Goal: Information Seeking & Learning: Find specific fact

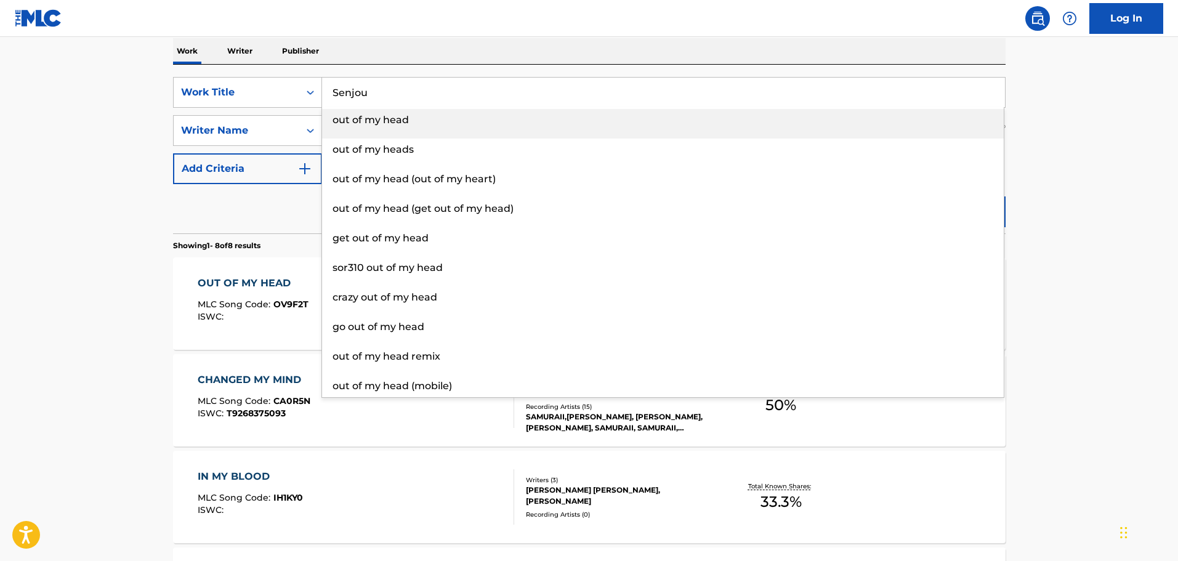
type input "Senjou"
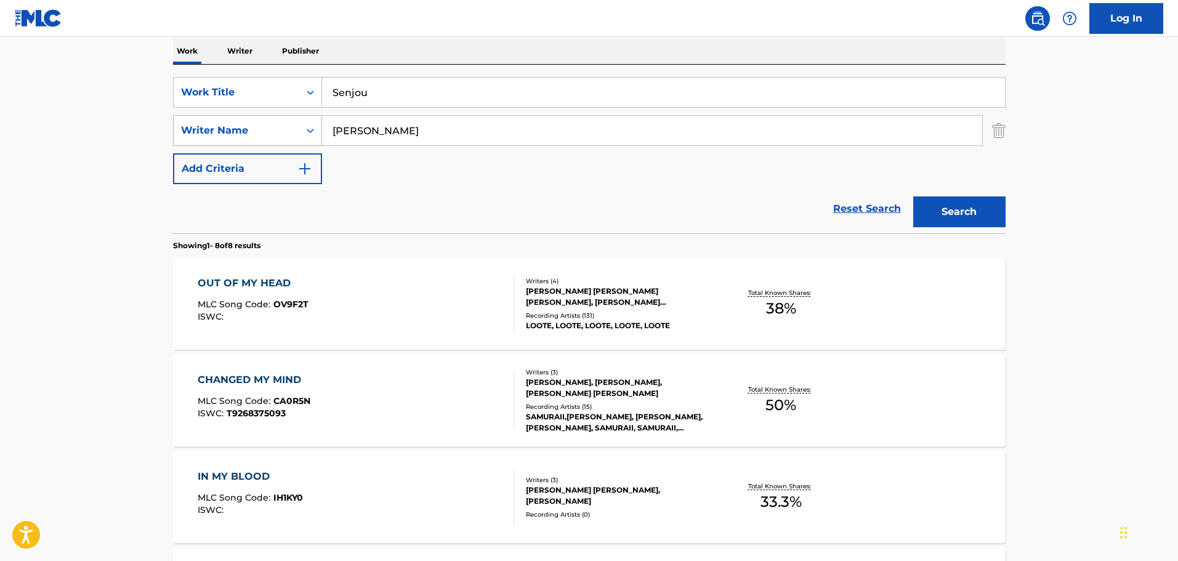
drag, startPoint x: 431, startPoint y: 132, endPoint x: 297, endPoint y: 131, distance: 133.7
click at [297, 131] on div "SearchWithCriteria7fad1fb4-d114-4828-9fdf-1a17e854cd91 Writer Name [PERSON_NAME]" at bounding box center [589, 130] width 833 height 31
paste input "[PERSON_NAME]"
type input "[PERSON_NAME]"
click at [980, 221] on button "Search" at bounding box center [959, 211] width 92 height 31
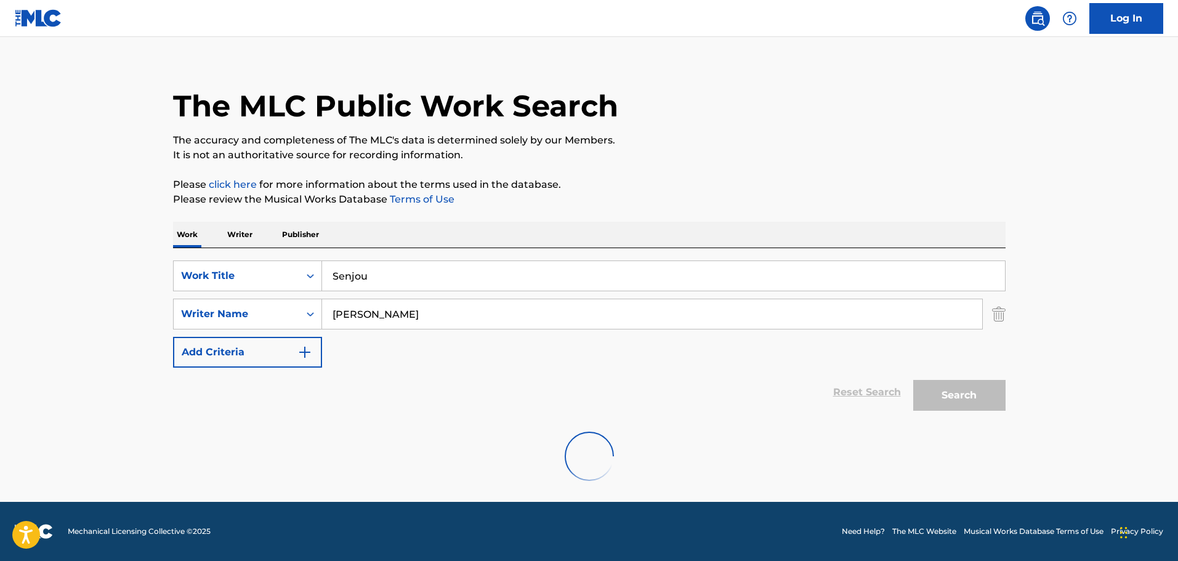
scroll to position [109, 0]
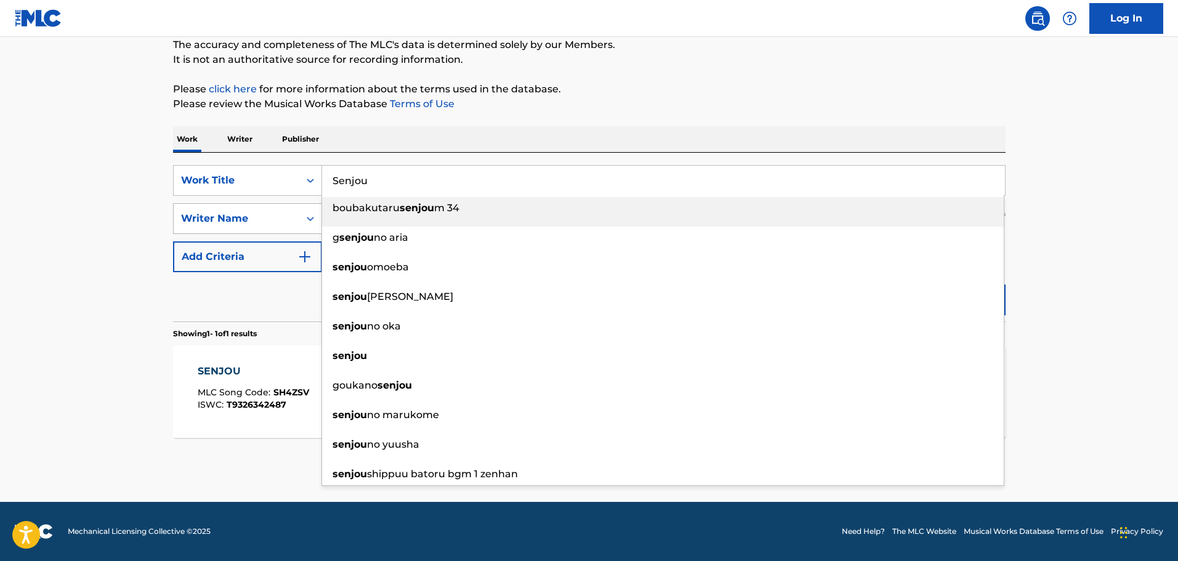
drag, startPoint x: 377, startPoint y: 177, endPoint x: 246, endPoint y: 204, distance: 134.0
click at [256, 198] on div "SearchWithCriteria3ddcb6bb-75d0-43c0-87c6-d680858b7774 Work Title Senjou boubak…" at bounding box center [589, 218] width 833 height 107
paste input "[DEMOGRAPHIC_DATA] Made Girls"
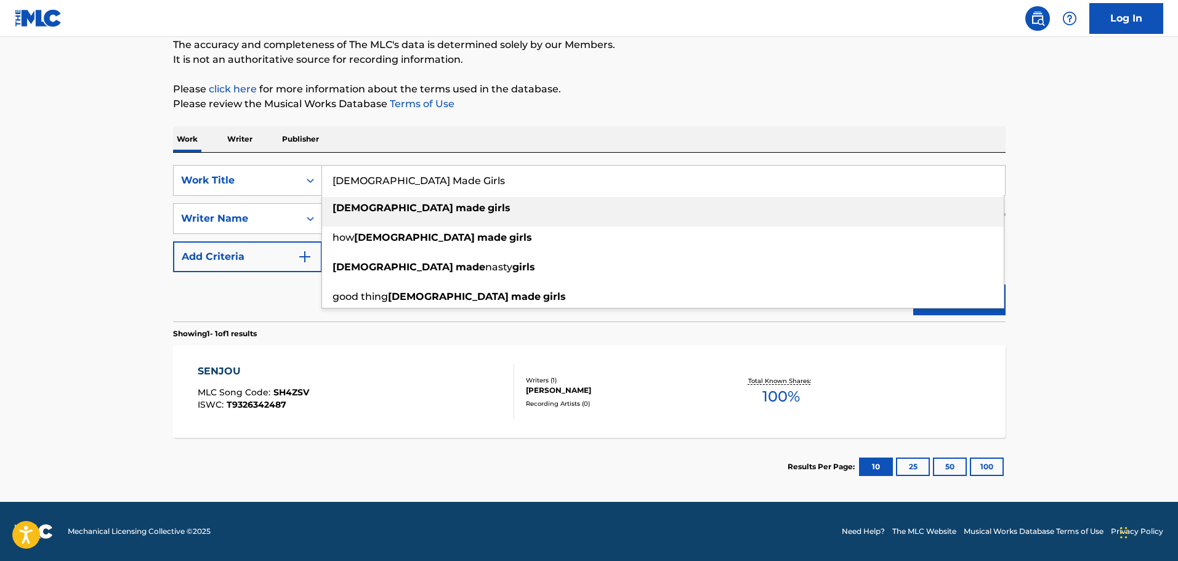
type input "[DEMOGRAPHIC_DATA] Made Girls"
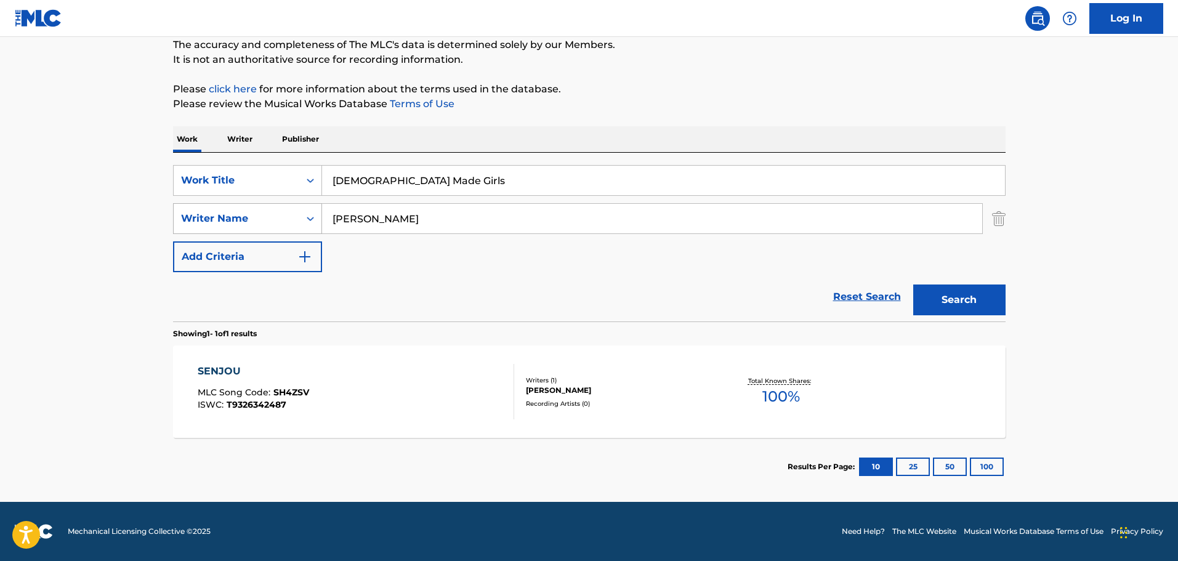
drag, startPoint x: 467, startPoint y: 227, endPoint x: 249, endPoint y: 229, distance: 218.7
click at [249, 229] on div "SearchWithCriteria7fad1fb4-d114-4828-9fdf-1a17e854cd91 Writer Name [PERSON_NAME]" at bounding box center [589, 218] width 833 height 31
paste input "[PERSON_NAME] [PERSON_NAME]"
drag, startPoint x: 959, startPoint y: 313, endPoint x: 892, endPoint y: 328, distance: 68.7
click at [958, 313] on button "Search" at bounding box center [959, 300] width 92 height 31
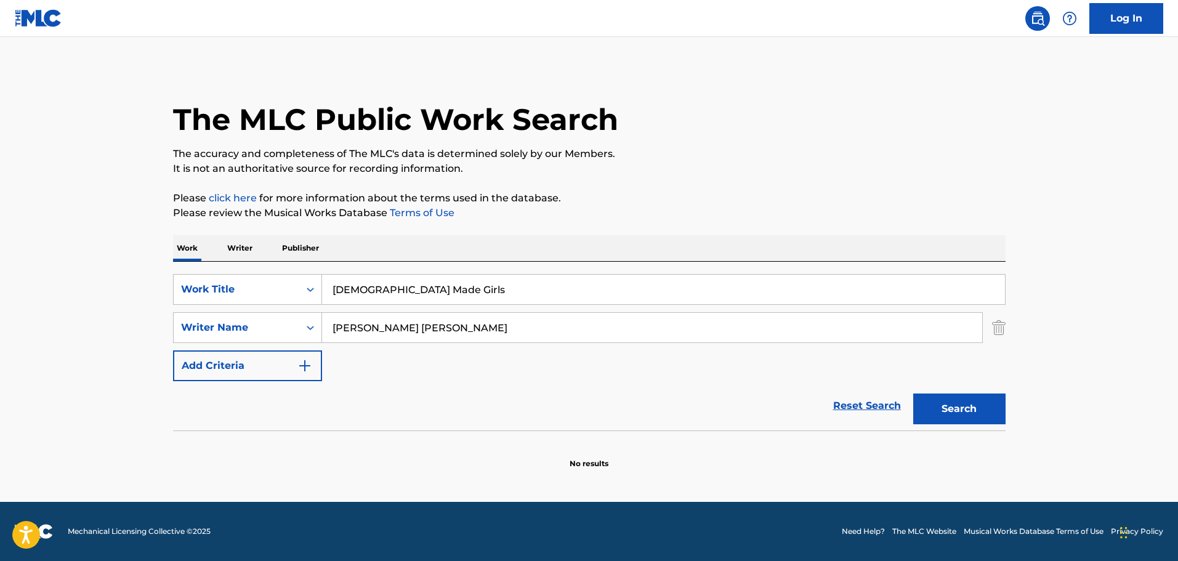
scroll to position [0, 0]
drag, startPoint x: 406, startPoint y: 329, endPoint x: 320, endPoint y: 331, distance: 85.6
click at [321, 331] on div "SearchWithCriteria7fad1fb4-d114-4828-9fdf-1a17e854cd91 Writer Name [PERSON_NAME…" at bounding box center [589, 327] width 833 height 31
type input "[PERSON_NAME]"
click at [928, 411] on button "Search" at bounding box center [959, 409] width 92 height 31
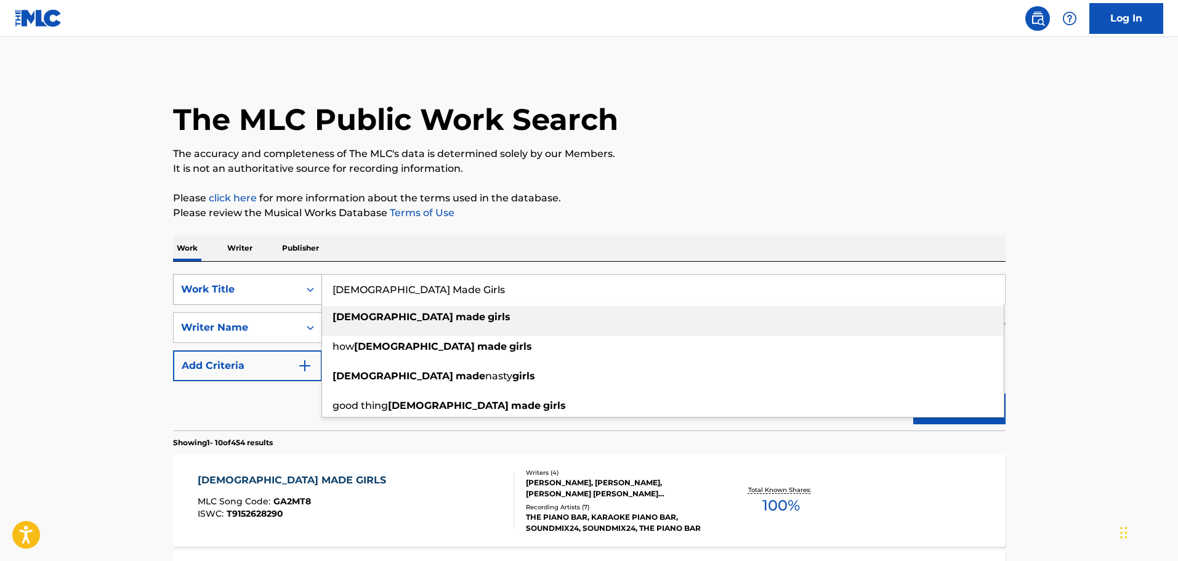
drag, startPoint x: 423, startPoint y: 294, endPoint x: 300, endPoint y: 296, distance: 123.2
click at [300, 296] on div "SearchWithCriteria3ddcb6bb-75d0-43c0-87c6-d680858b7774 Work Title God Made Girl…" at bounding box center [589, 289] width 833 height 31
paste input "LIVING FOR THE CITY"
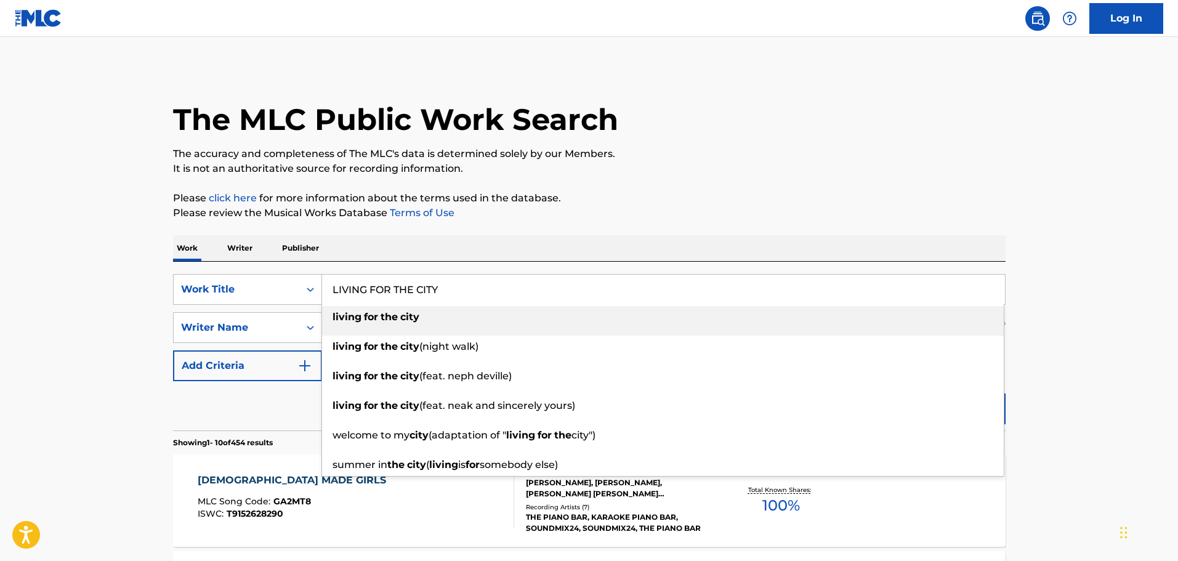
type input "LIVING FOR THE CITY"
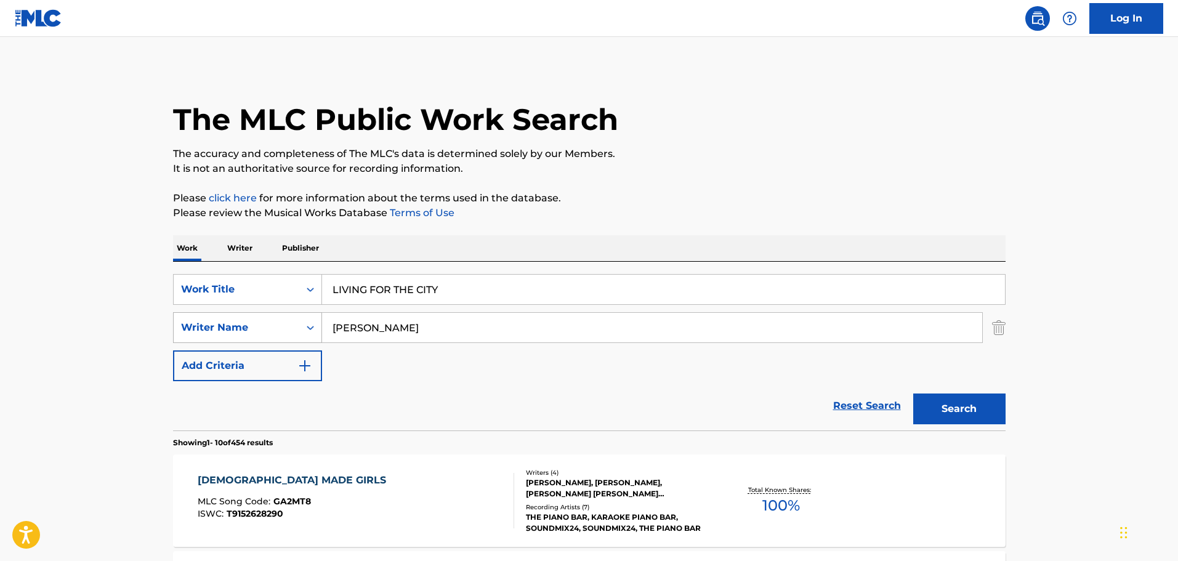
drag, startPoint x: 399, startPoint y: 338, endPoint x: 289, endPoint y: 336, distance: 109.6
click at [289, 336] on div "SearchWithCriteria7fad1fb4-d114-4828-9fdf-1a17e854cd91 Writer Name [PERSON_NAME]" at bounding box center [589, 327] width 833 height 31
paste input "[PERSON_NAME]"
type input "[PERSON_NAME]"
click at [950, 415] on button "Search" at bounding box center [959, 409] width 92 height 31
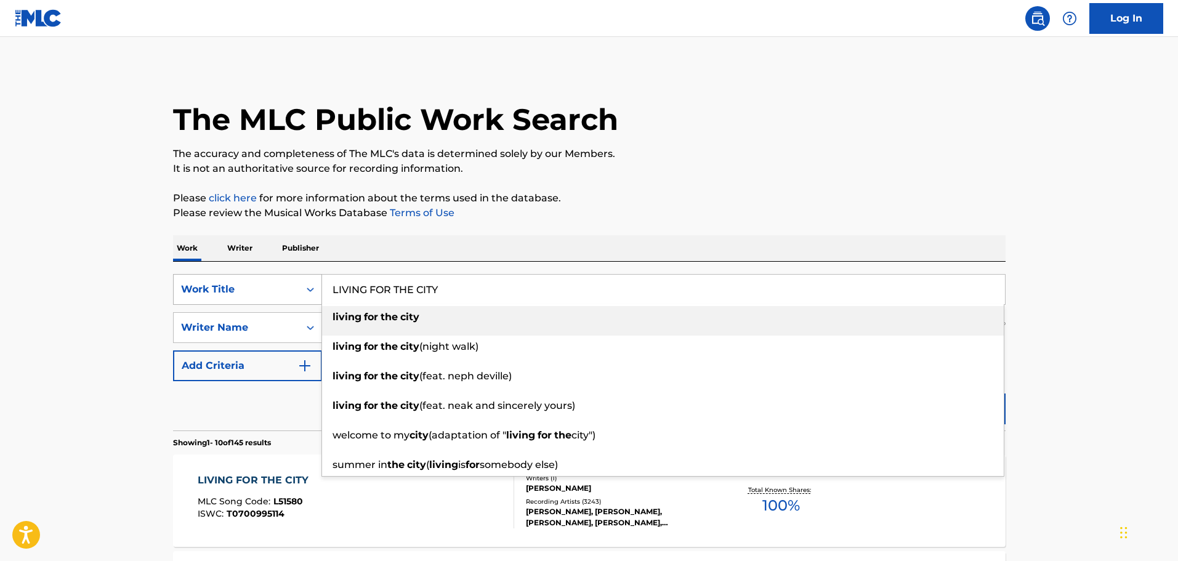
drag, startPoint x: 370, startPoint y: 294, endPoint x: 257, endPoint y: 294, distance: 112.1
click at [257, 294] on div "SearchWithCriteria3ddcb6bb-75d0-43c0-87c6-d680858b7774 Work Title LIVING FOR TH…" at bounding box center [589, 289] width 833 height 31
paste input "AAUB7WW5KWSJ5P2"
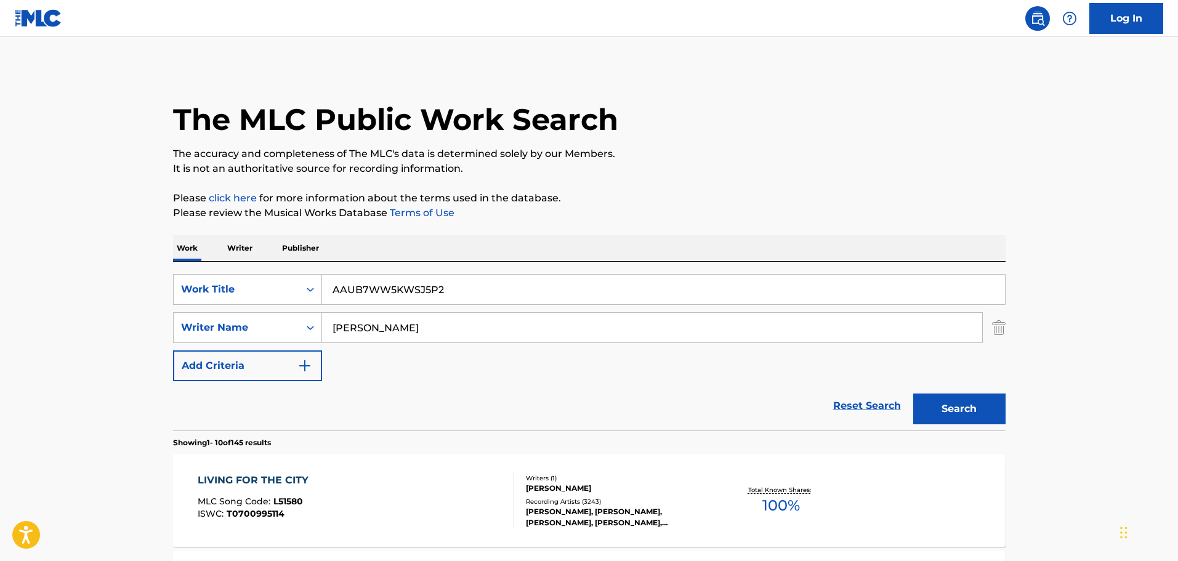
click at [418, 299] on input "AAUB7WW5KWSJ5P2" at bounding box center [663, 290] width 683 height 30
click at [418, 298] on input "AAUB7WW5KWSJ5P2" at bounding box center [663, 290] width 683 height 30
paste input "TIME FOR GIFTS"
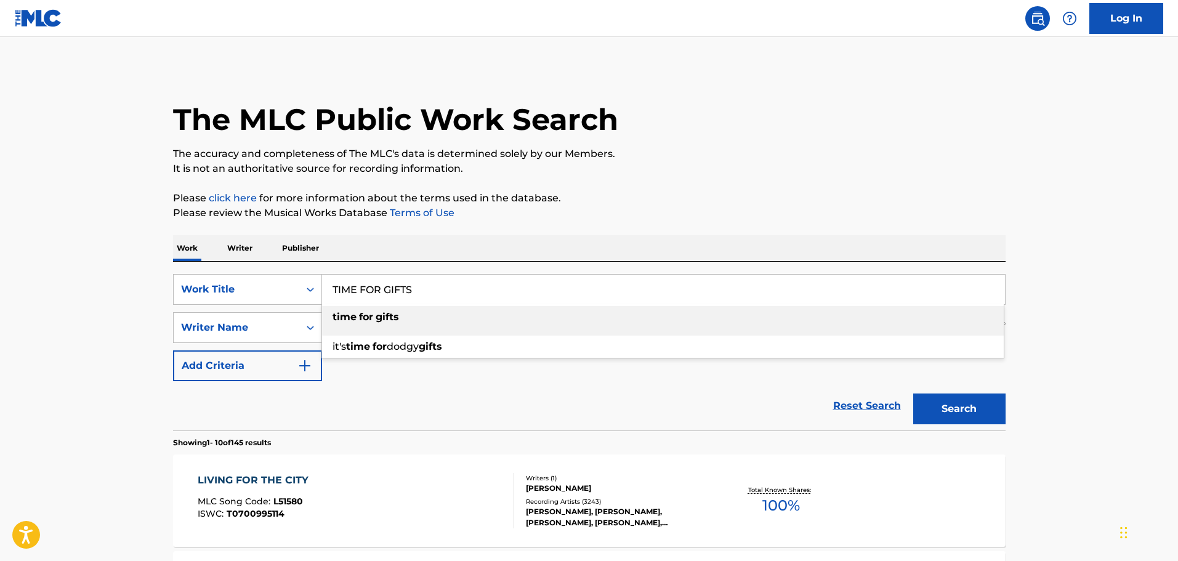
type input "TIME FOR GIFTS"
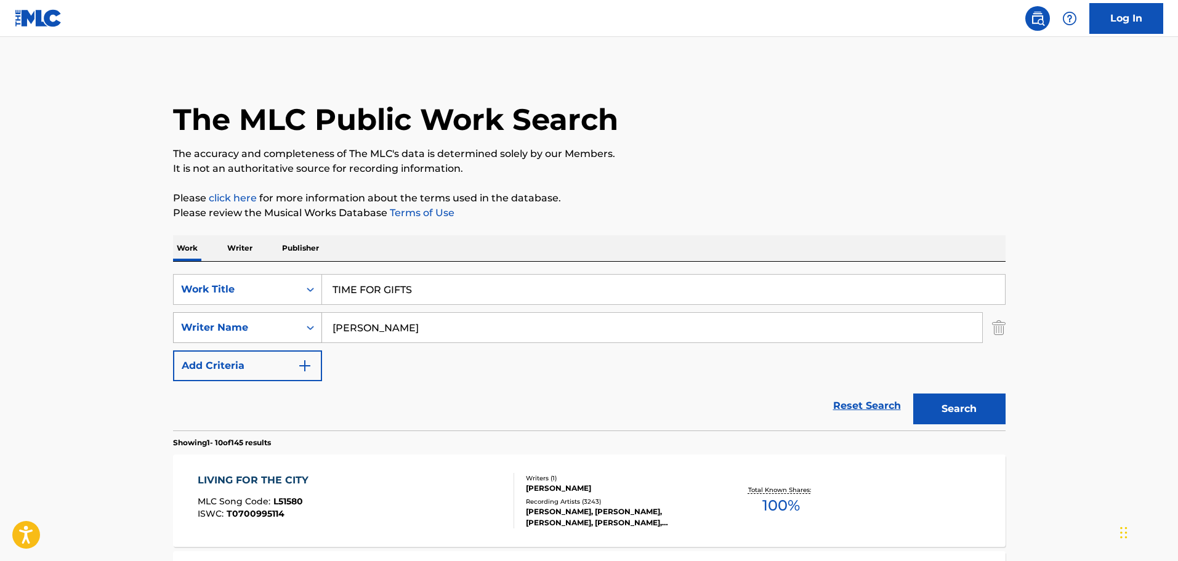
drag, startPoint x: 461, startPoint y: 332, endPoint x: 293, endPoint y: 331, distance: 168.1
click at [293, 331] on div "SearchWithCriteria7fad1fb4-d114-4828-9fdf-1a17e854cd91 Writer Name [PERSON_NAME]" at bounding box center [589, 327] width 833 height 31
paste input "[PERSON_NAME]"
click at [939, 426] on div "Search" at bounding box center [956, 405] width 99 height 49
drag, startPoint x: 944, startPoint y: 419, endPoint x: 933, endPoint y: 429, distance: 14.8
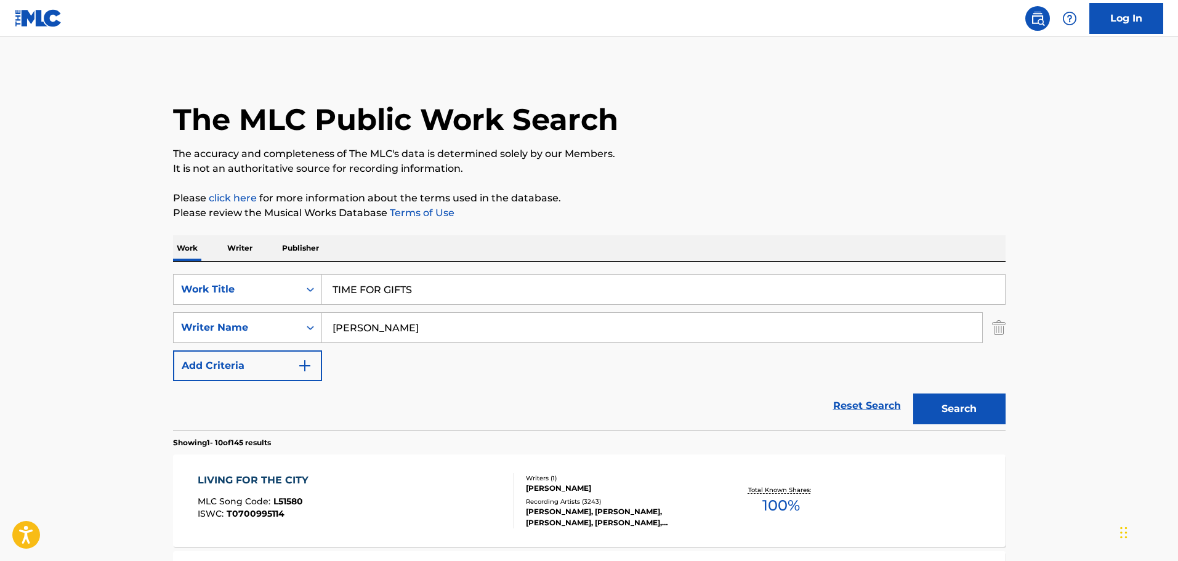
click at [944, 419] on button "Search" at bounding box center [959, 409] width 92 height 31
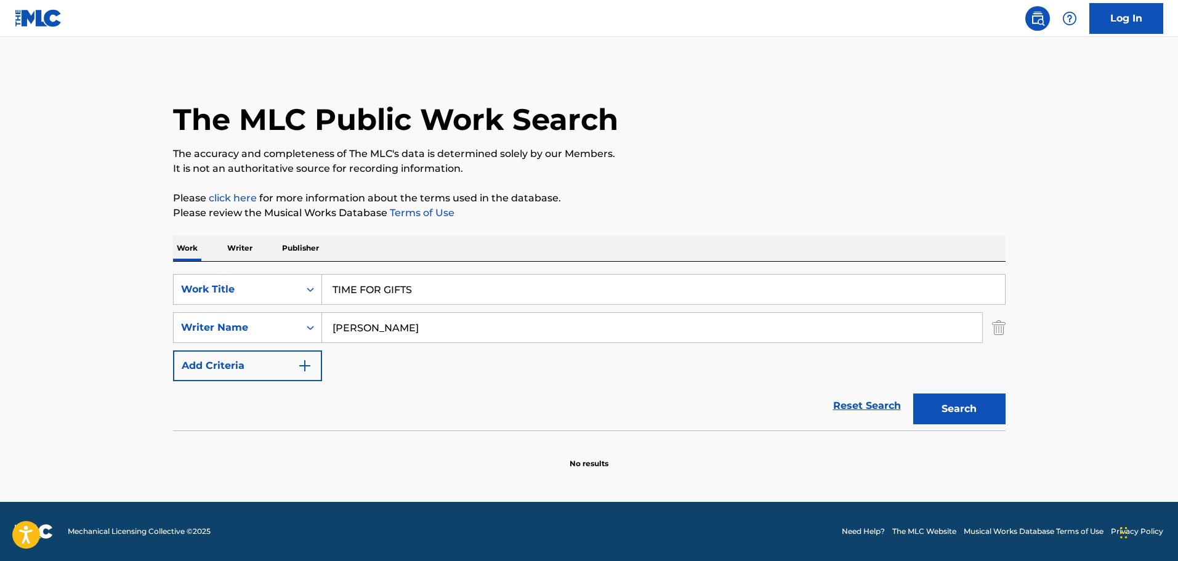
click at [385, 331] on input "[PERSON_NAME]" at bounding box center [652, 328] width 660 height 30
type input "[PERSON_NAME]"
click at [931, 413] on button "Search" at bounding box center [959, 409] width 92 height 31
